Goal: Find specific page/section: Find specific page/section

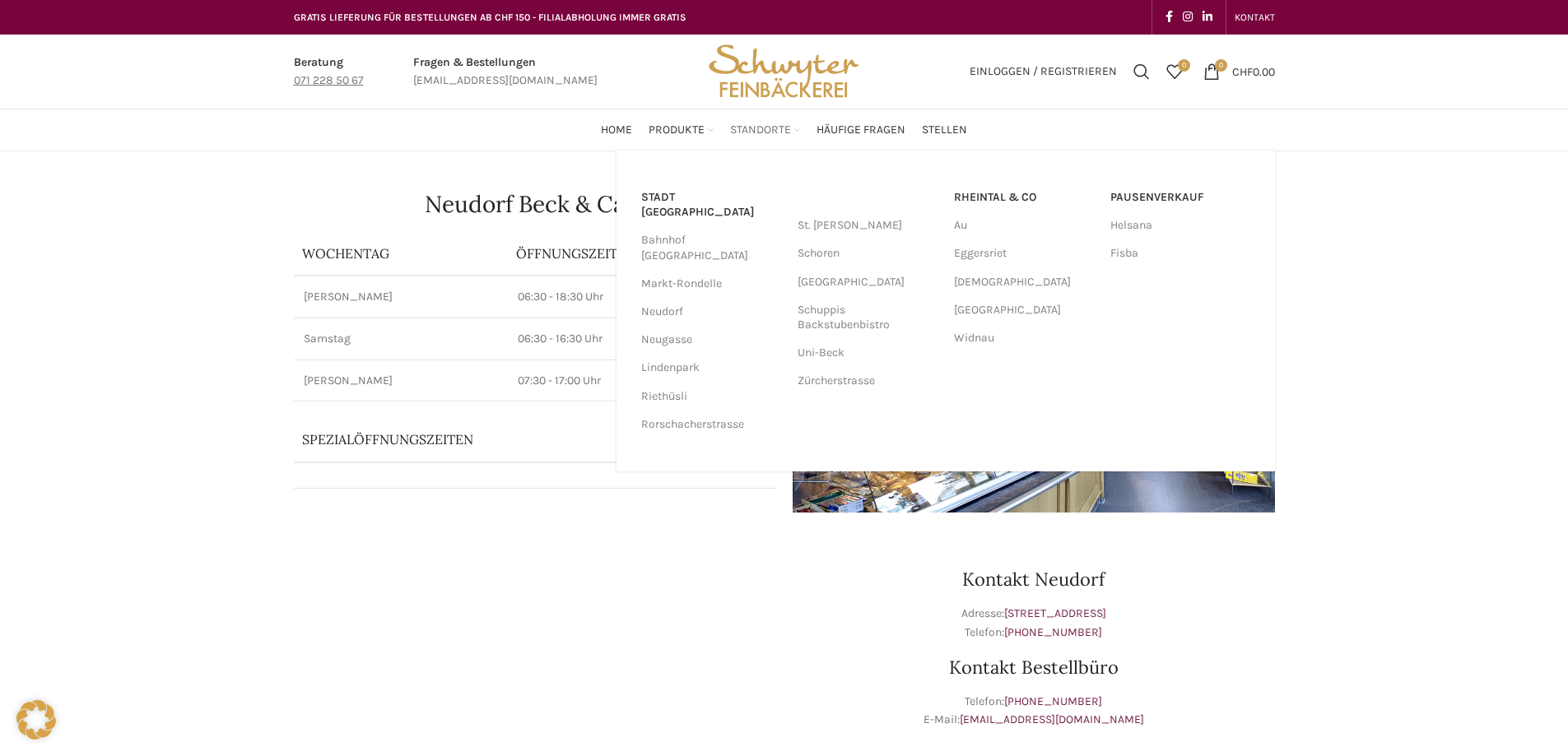
click at [753, 120] on link "Standorte" at bounding box center [765, 130] width 70 height 33
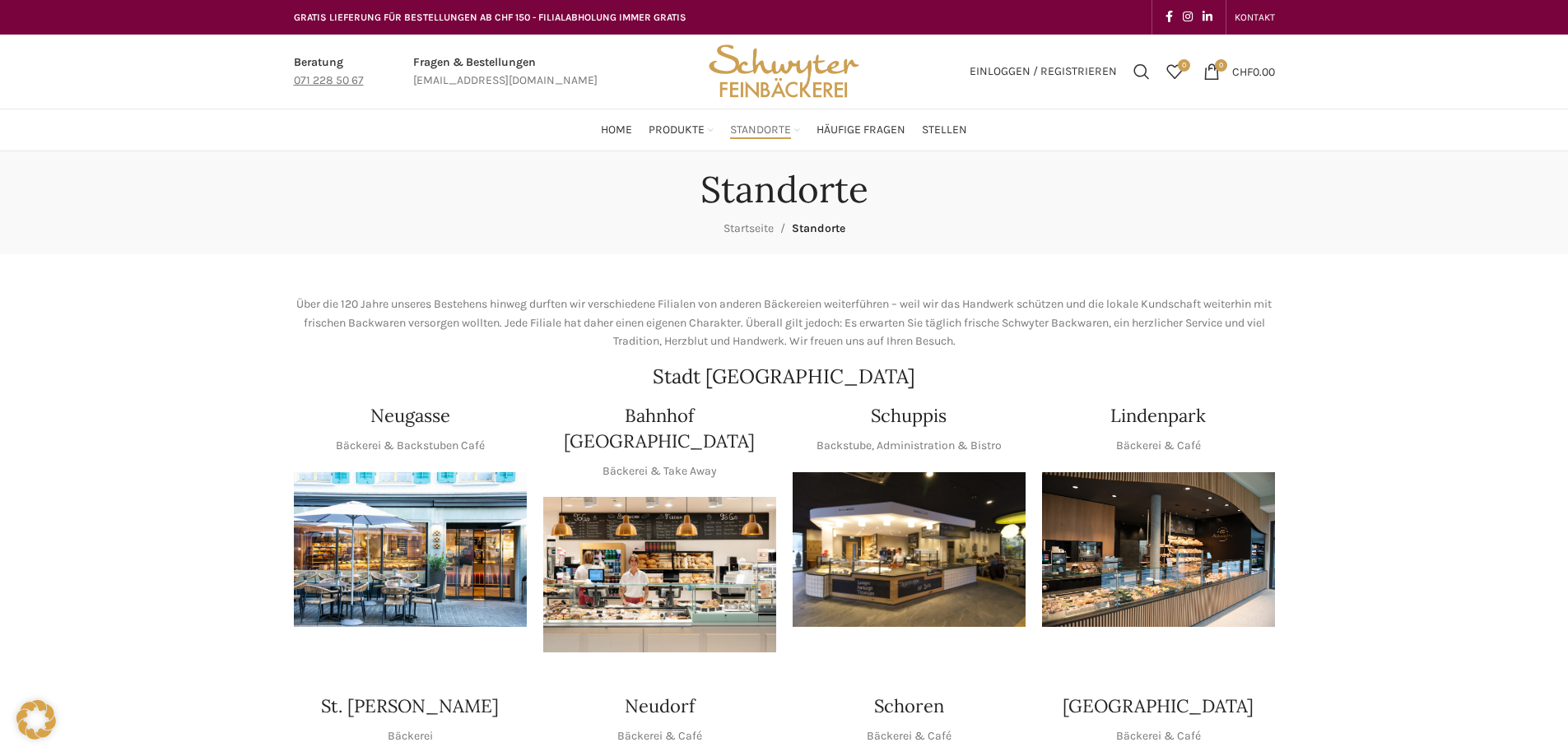
click at [751, 135] on span "Standorte" at bounding box center [760, 131] width 61 height 16
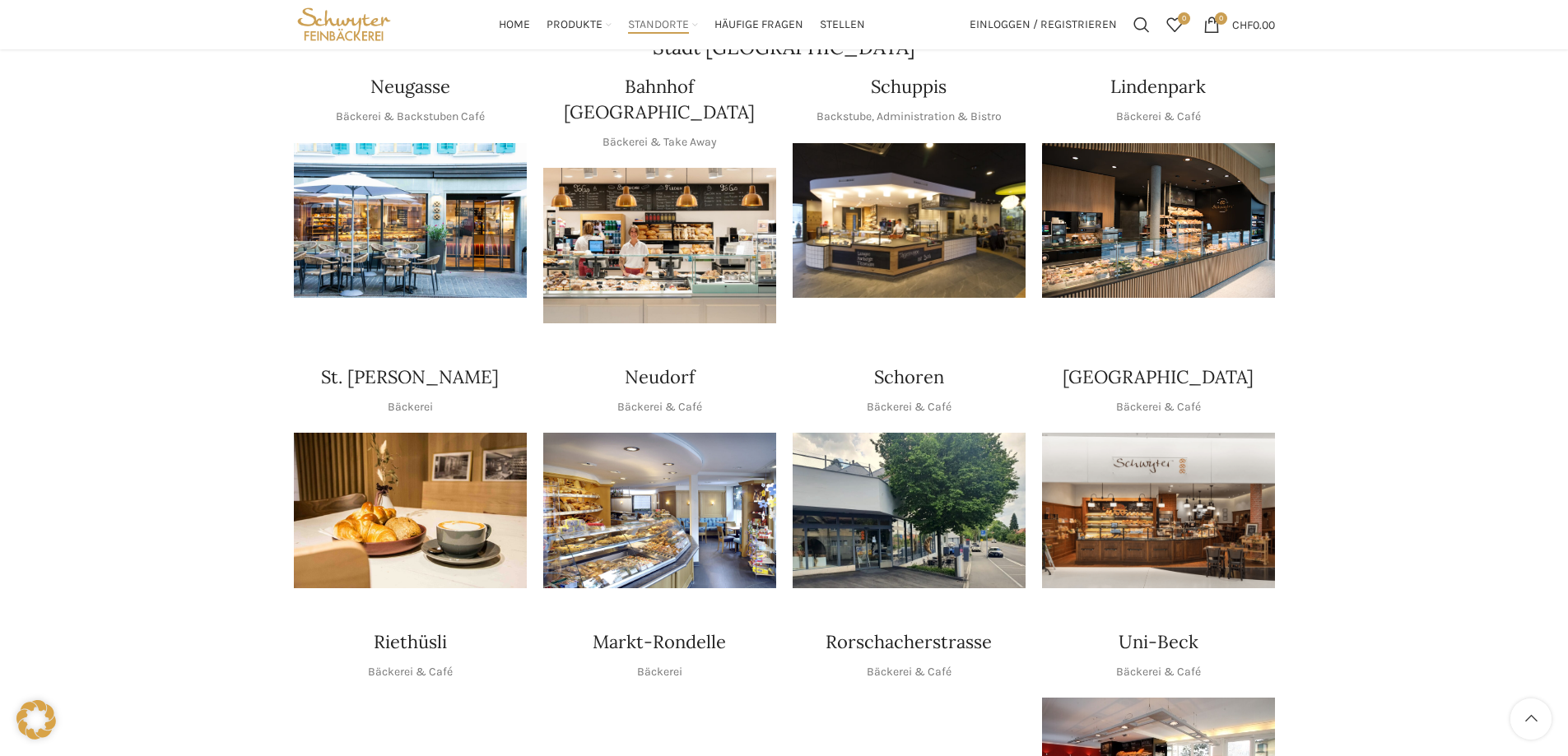
scroll to position [247, 0]
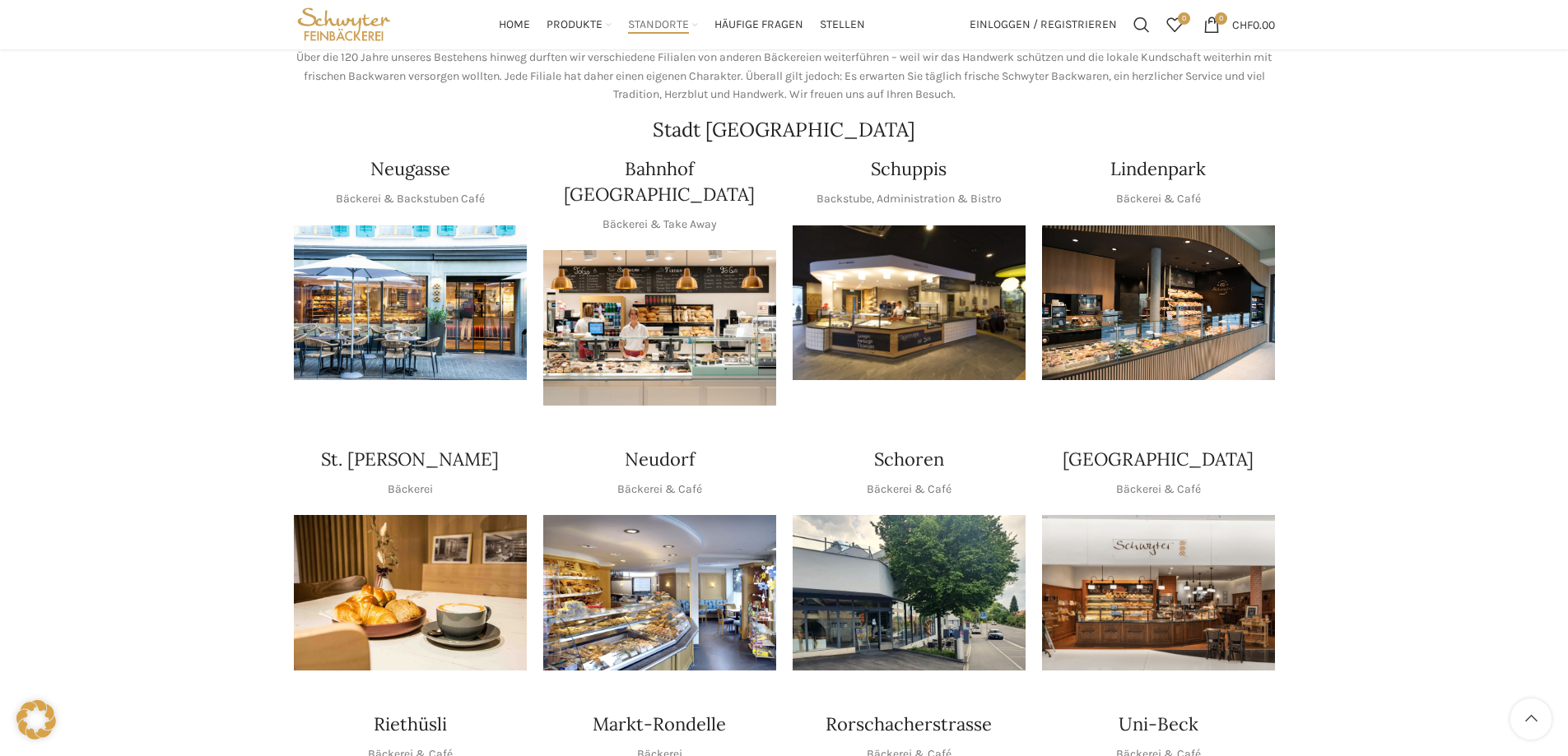
click at [649, 533] on img "1 / 1" at bounding box center [660, 593] width 233 height 156
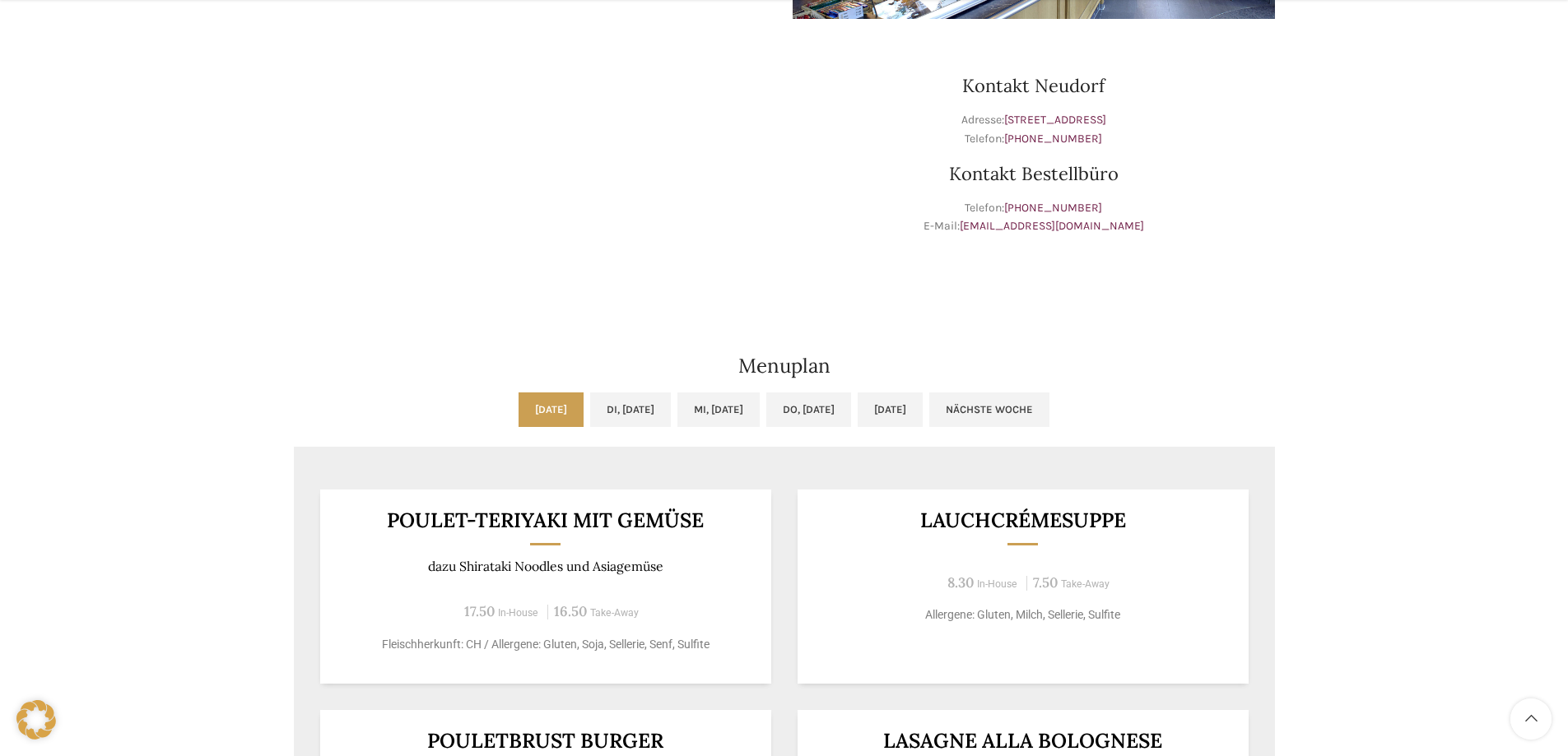
scroll to position [658, 0]
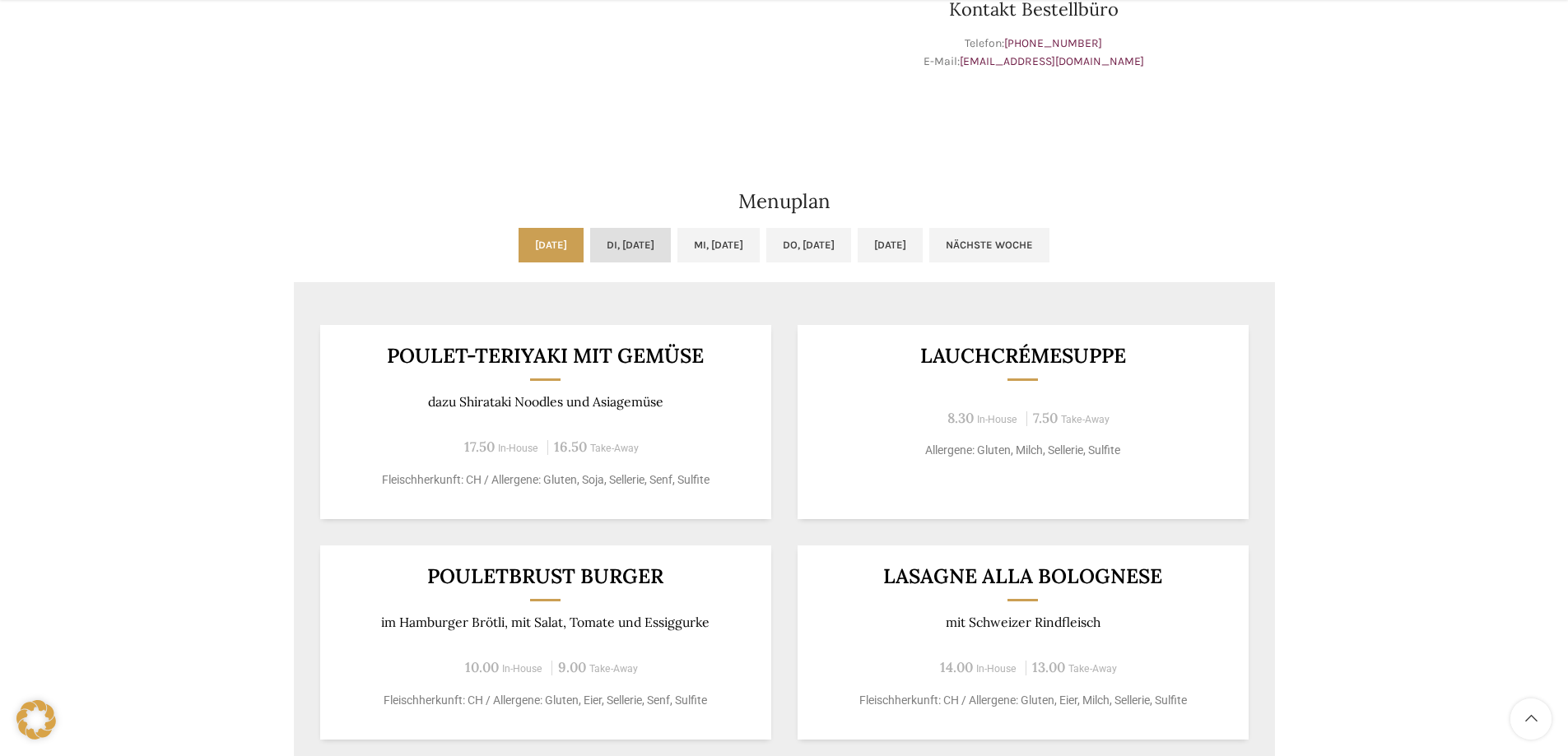
click at [621, 244] on link "Di, 14.10.2025" at bounding box center [630, 245] width 81 height 35
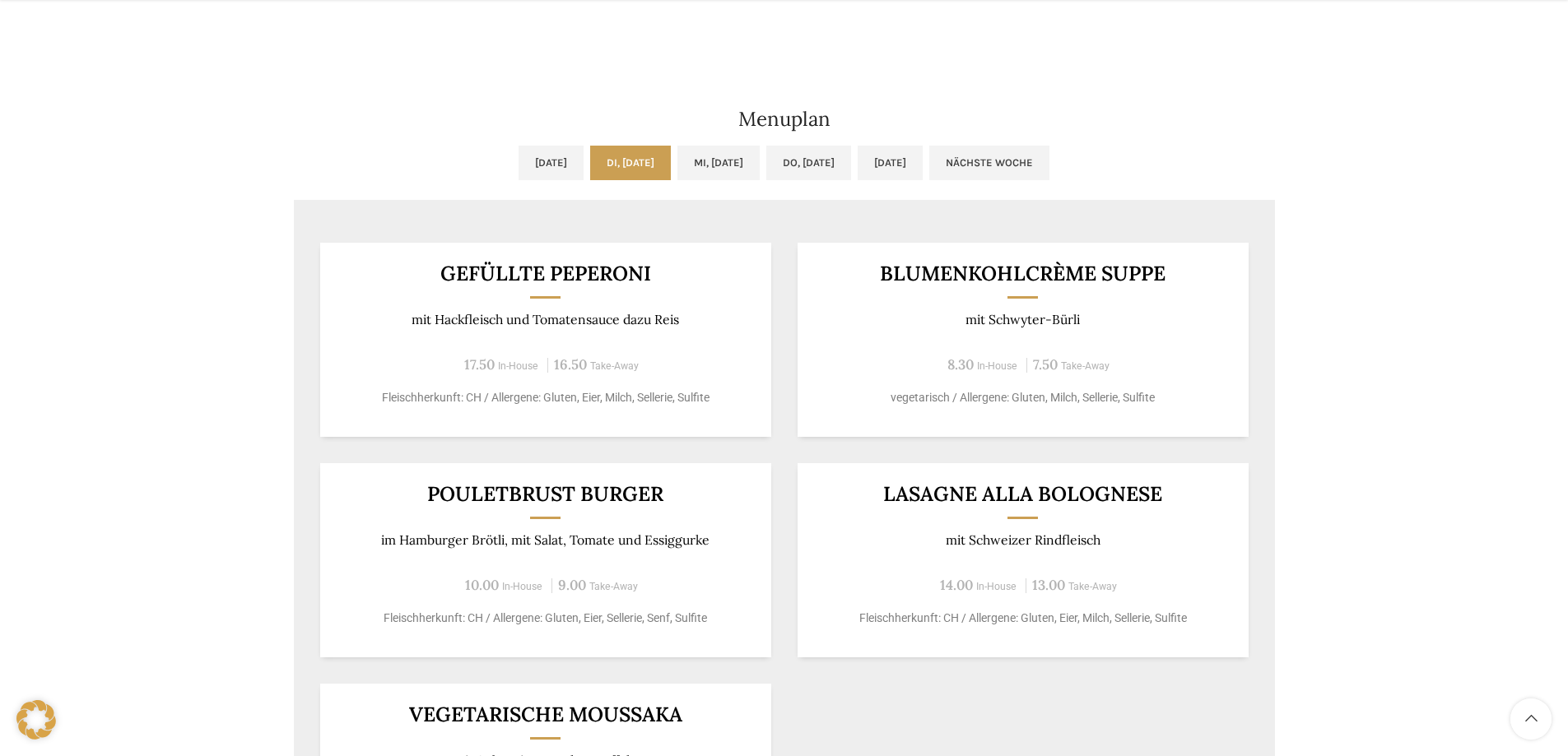
scroll to position [906, 0]
